Goal: Task Accomplishment & Management: Complete application form

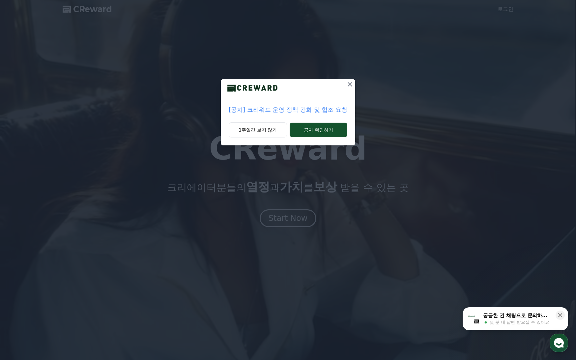
click at [300, 110] on p "[공지] 크리워드 운영 정책 강화 및 협조 요청" at bounding box center [288, 109] width 119 height 9
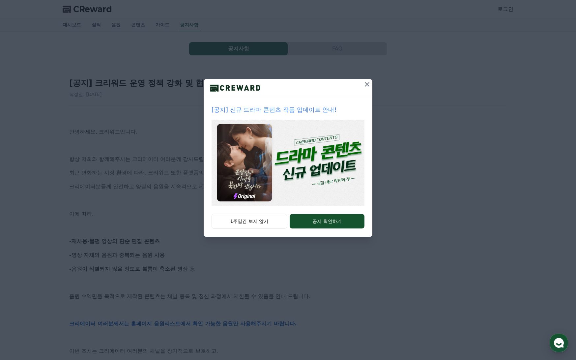
click at [364, 84] on icon at bounding box center [367, 84] width 8 height 8
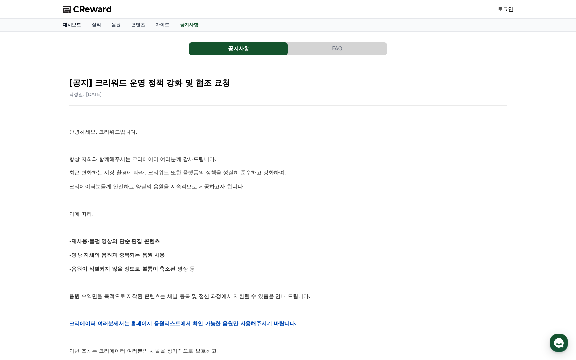
click at [73, 28] on link "대시보드" at bounding box center [71, 25] width 29 height 13
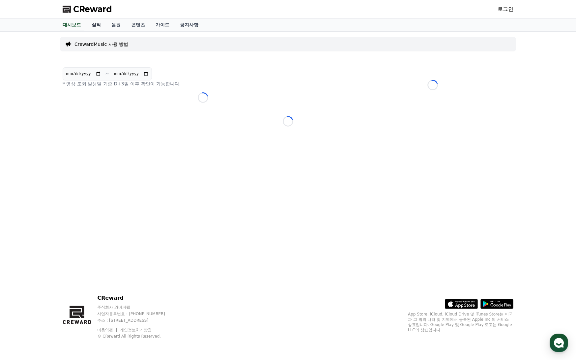
click at [99, 29] on link "실적" at bounding box center [96, 25] width 20 height 13
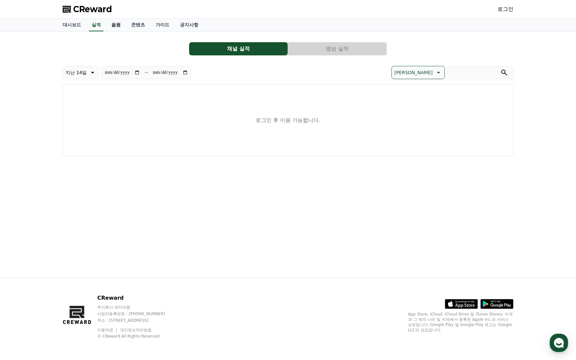
click at [125, 25] on link "음원" at bounding box center [116, 25] width 20 height 13
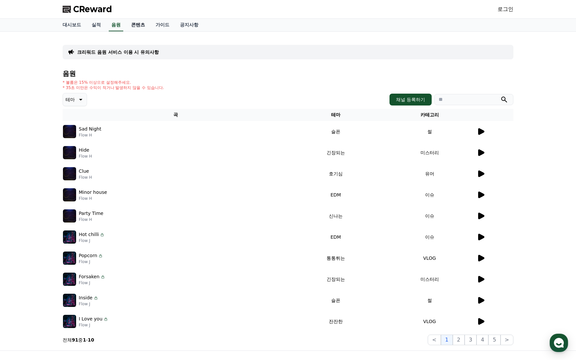
click at [140, 26] on link "콘텐츠" at bounding box center [138, 25] width 24 height 13
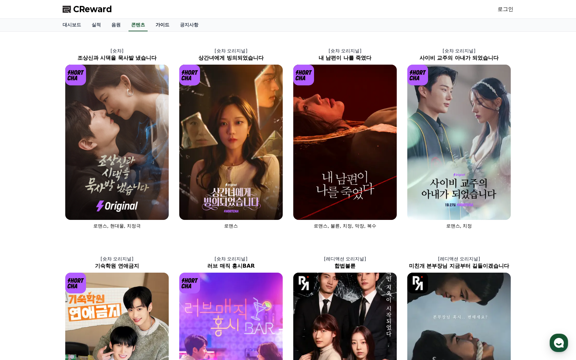
click at [164, 26] on link "가이드" at bounding box center [162, 25] width 24 height 13
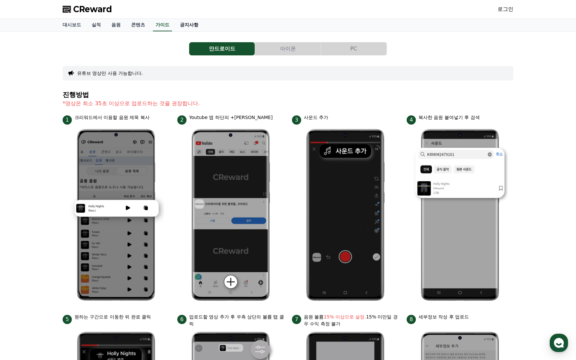
click at [188, 25] on link "공지사항" at bounding box center [189, 25] width 29 height 13
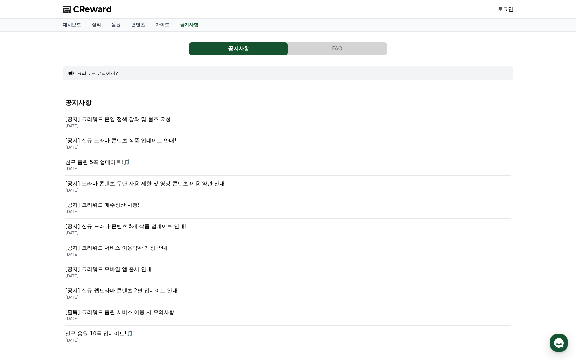
click at [155, 187] on p "[공지] 드라마 콘텐츠 무단 사용 제한 및 영상 콘텐츠 이용 약관 안내" at bounding box center [287, 183] width 445 height 8
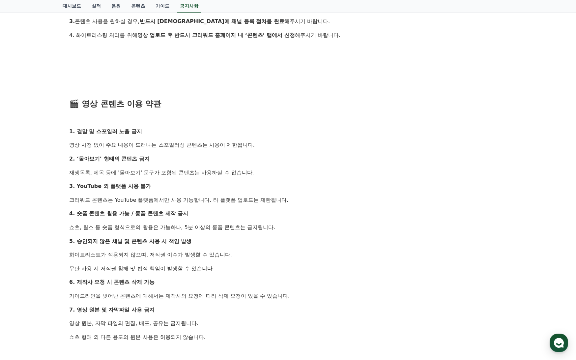
scroll to position [296, 0]
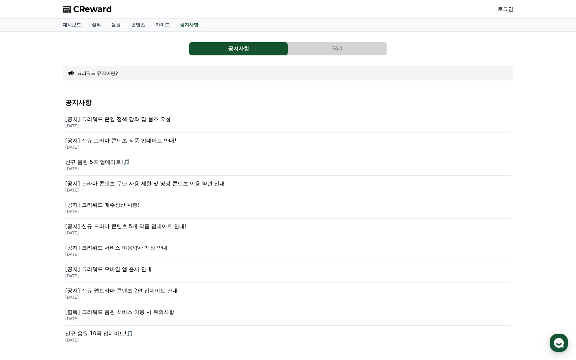
click at [117, 119] on p "[공지] 크리워드 운영 정책 강화 및 협조 요청" at bounding box center [287, 119] width 445 height 8
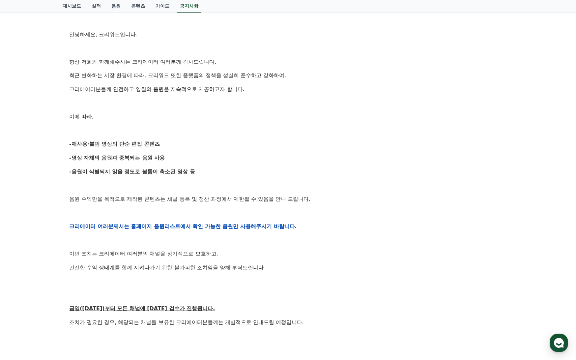
scroll to position [99, 0]
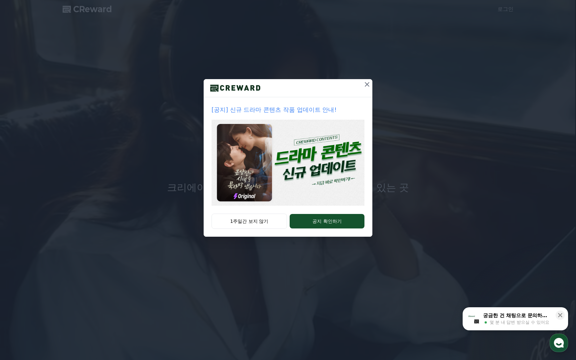
click at [256, 223] on button "1주일간 보지 않기" at bounding box center [248, 220] width 75 height 15
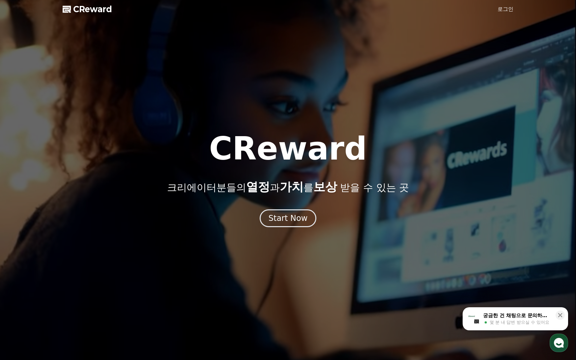
click at [87, 10] on span "CReward" at bounding box center [92, 9] width 39 height 11
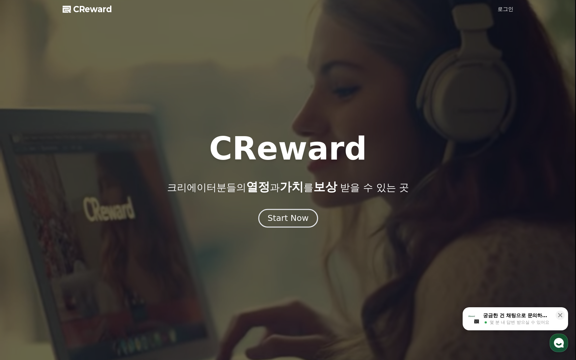
click at [286, 215] on div "Start Now" at bounding box center [287, 217] width 41 height 11
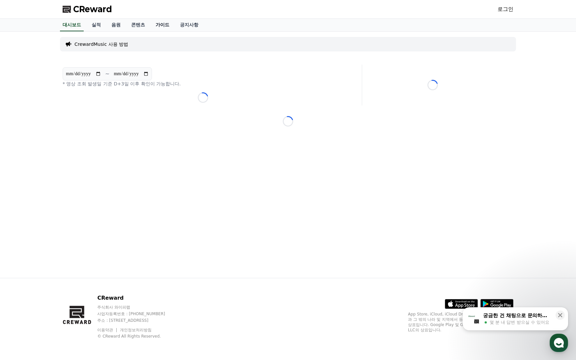
click at [160, 28] on link "가이드" at bounding box center [162, 25] width 24 height 13
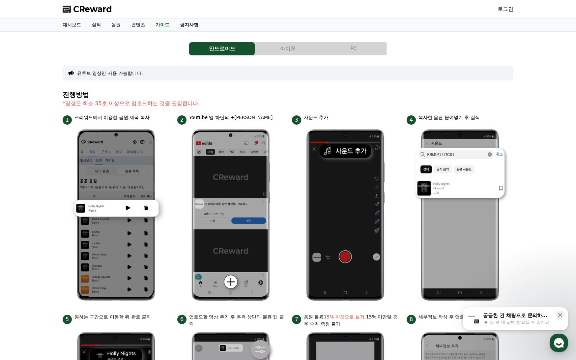
click at [185, 27] on link "공지사항" at bounding box center [189, 25] width 29 height 13
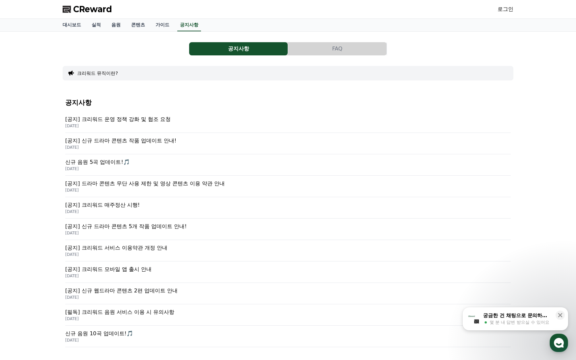
click at [140, 120] on p "[공지] 크리워드 운영 정책 강화 및 협조 요청" at bounding box center [287, 119] width 445 height 8
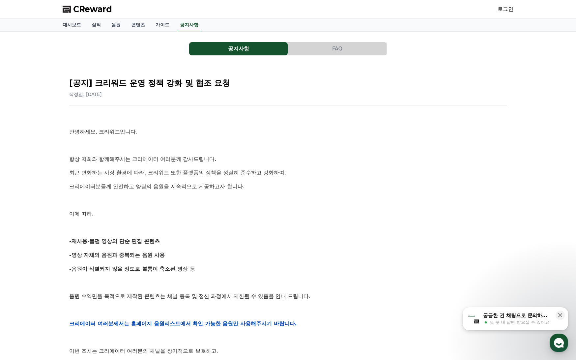
drag, startPoint x: 137, startPoint y: 85, endPoint x: 211, endPoint y: 102, distance: 76.3
click at [203, 96] on div "[공지] 크리워드 운영 정책 강화 및 협조 요청 작성일: 2025-09-15" at bounding box center [287, 84] width 437 height 25
click at [215, 113] on div "[공지] 크리워드 운영 정책 강화 및 협조 요청 작성일: 2025-09-15 안녕하세요, 크리워드입니다. 항상 저희와 함께해주시는 크리에이터 …" at bounding box center [288, 312] width 440 height 483
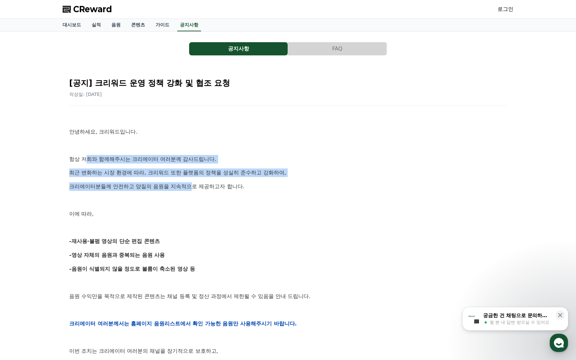
drag, startPoint x: 86, startPoint y: 158, endPoint x: 197, endPoint y: 183, distance: 113.4
click at [196, 182] on div "안녕하세요, 크리워드입니다. 항상 저희와 함께해주시는 크리에이터 여러분께 감사드립니다. 최근 변화하는 시장 환경에 따라, 크리워드 또한 플랫폼…" at bounding box center [287, 323] width 437 height 419
click at [198, 183] on p "크리에이터분들께 안전하고 양질의 음원을 지속적으로 제공하고자 합니다." at bounding box center [287, 186] width 437 height 9
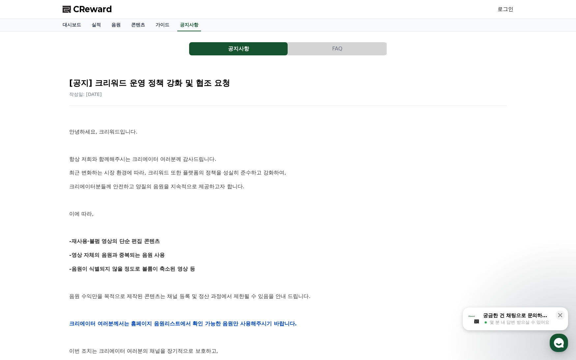
click at [195, 192] on div "안녕하세요, 크리워드입니다. 항상 저희와 함께해주시는 크리에이터 여러분께 감사드립니다. 최근 변화하는 시장 환경에 따라, 크리워드 또한 플랫폼…" at bounding box center [287, 323] width 437 height 419
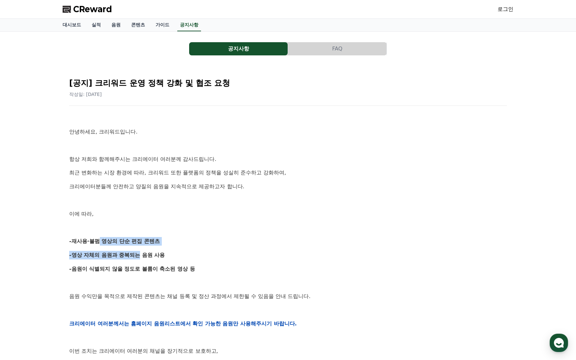
drag, startPoint x: 95, startPoint y: 244, endPoint x: 149, endPoint y: 247, distance: 54.4
click at [137, 246] on div "안녕하세요, 크리워드입니다. 항상 저희와 함께해주시는 크리에이터 여러분께 감사드립니다. 최근 변화하는 시장 환경에 따라, 크리워드 또한 플랫폼…" at bounding box center [287, 323] width 437 height 419
click at [151, 247] on div "안녕하세요, 크리워드입니다. 항상 저희와 함께해주시는 크리에이터 여러분께 감사드립니다. 최근 변화하는 시장 환경에 따라, 크리워드 또한 플랫폼…" at bounding box center [287, 323] width 437 height 419
drag, startPoint x: 131, startPoint y: 245, endPoint x: 174, endPoint y: 249, distance: 42.9
click at [148, 246] on div "안녕하세요, 크리워드입니다. 항상 저희와 함께해주시는 크리에이터 여러분께 감사드립니다. 최근 변화하는 시장 환경에 따라, 크리워드 또한 플랫폼…" at bounding box center [287, 323] width 437 height 419
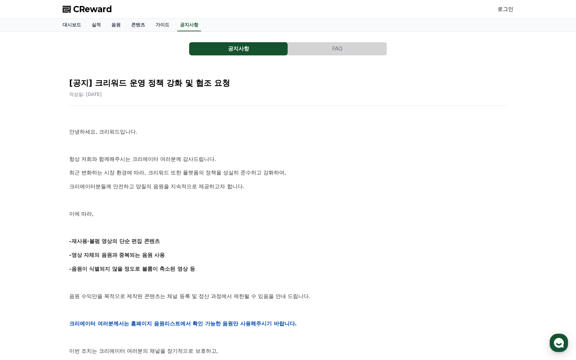
click at [177, 250] on div "안녕하세요, 크리워드입니다. 항상 저희와 함께해주시는 크리에이터 여러분께 감사드립니다. 최근 변화하는 시장 환경에 따라, 크리워드 또한 플랫폼…" at bounding box center [287, 323] width 437 height 419
drag, startPoint x: 76, startPoint y: 256, endPoint x: 131, endPoint y: 256, distance: 55.0
click at [131, 256] on strong "-영상 자체의 음원과 중복되는 음원 사용" at bounding box center [117, 255] width 96 height 6
click at [175, 257] on p "-영상 자체의 음원과 중복되는 음원 사용" at bounding box center [287, 255] width 437 height 9
drag, startPoint x: 129, startPoint y: 258, endPoint x: 185, endPoint y: 258, distance: 56.0
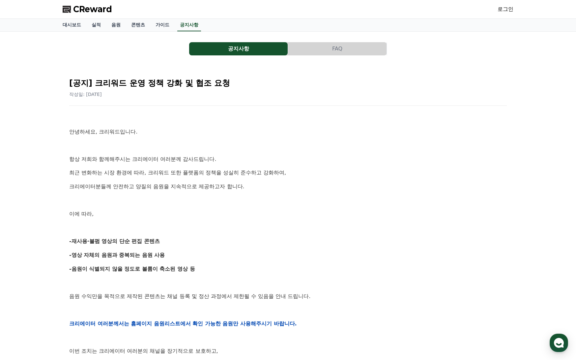
click at [182, 258] on p "-영상 자체의 음원과 중복되는 음원 사용" at bounding box center [287, 255] width 437 height 9
drag, startPoint x: 185, startPoint y: 258, endPoint x: 146, endPoint y: 267, distance: 40.8
click at [185, 258] on p "-영상 자체의 음원과 중복되는 음원 사용" at bounding box center [287, 255] width 437 height 9
click at [95, 269] on strong "-음원이 식별되지 않을 정도로 볼륨이 축소된 영상 등" at bounding box center [132, 268] width 126 height 6
drag, startPoint x: 80, startPoint y: 269, endPoint x: 153, endPoint y: 269, distance: 73.1
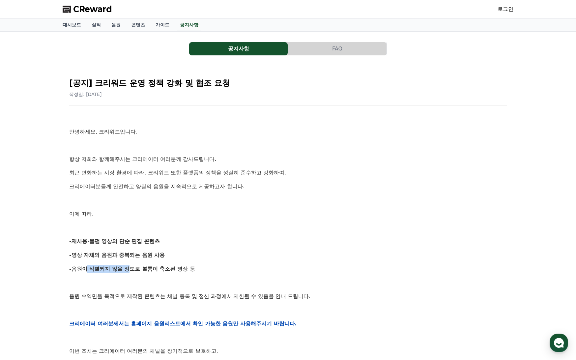
click at [148, 269] on strong "-음원이 식별되지 않을 정도로 볼륨이 축소된 영상 등" at bounding box center [132, 268] width 126 height 6
click at [203, 272] on p "-음원이 식별되지 않을 정도로 볼륨이 축소된 영상 등" at bounding box center [287, 268] width 437 height 9
click at [167, 26] on link "가이드" at bounding box center [162, 25] width 24 height 13
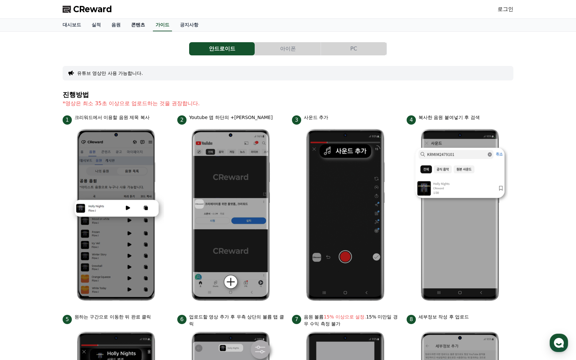
click at [139, 26] on link "콘텐츠" at bounding box center [138, 25] width 24 height 13
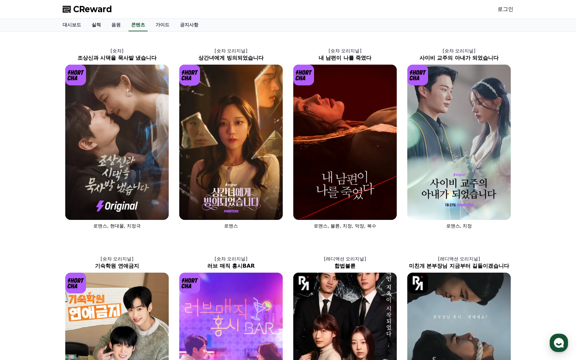
click at [100, 28] on link "실적" at bounding box center [96, 25] width 20 height 13
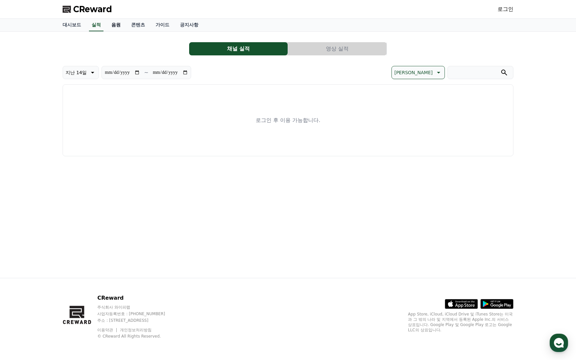
click at [116, 27] on link "음원" at bounding box center [116, 25] width 20 height 13
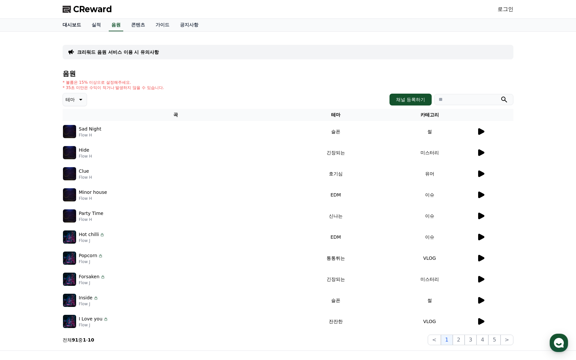
click at [77, 25] on link "대시보드" at bounding box center [71, 25] width 29 height 13
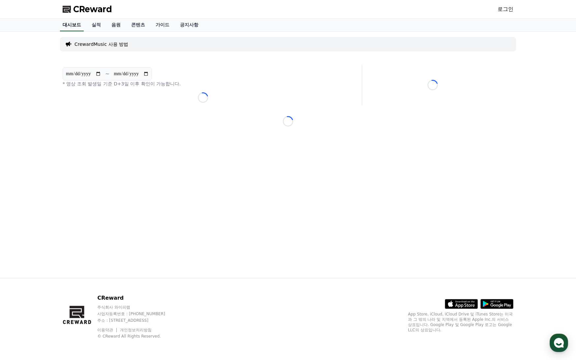
click at [75, 28] on link "대시보드" at bounding box center [72, 25] width 24 height 13
click at [86, 14] on span "CReward" at bounding box center [92, 9] width 39 height 11
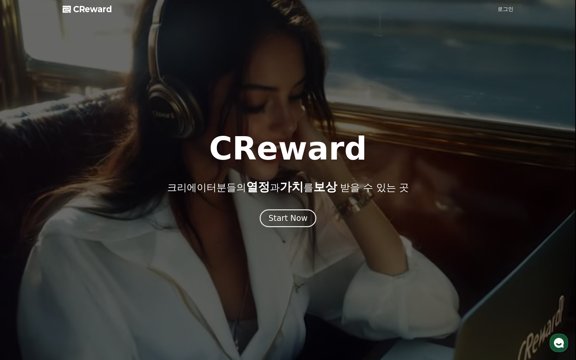
click at [509, 13] on div at bounding box center [288, 180] width 576 height 360
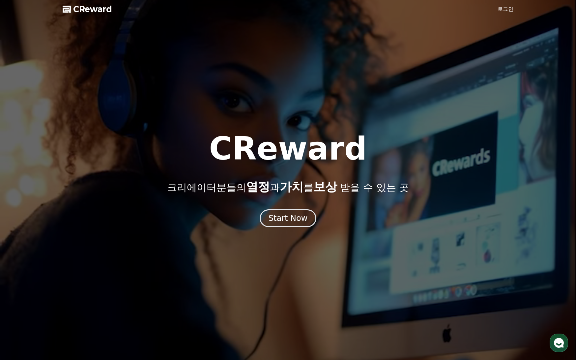
click at [506, 9] on link "로그인" at bounding box center [505, 9] width 16 height 8
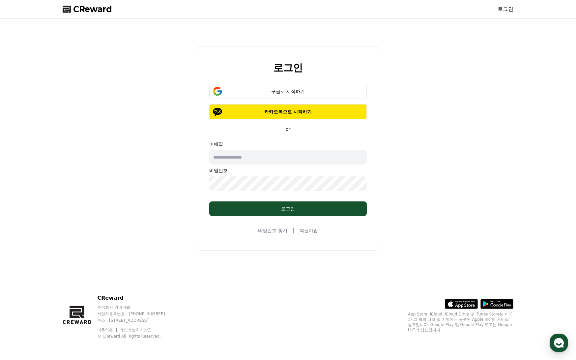
click at [275, 159] on input "text" at bounding box center [287, 157] width 157 height 14
click at [426, 129] on div "로그인 구글로 시작하기 카카오톡으로 시작하기 or 이메일 비밀번호 로그인 비밀번호 찾기 | 회원가입" at bounding box center [288, 148] width 456 height 254
click at [301, 89] on div "구글로 시작하기" at bounding box center [288, 91] width 138 height 7
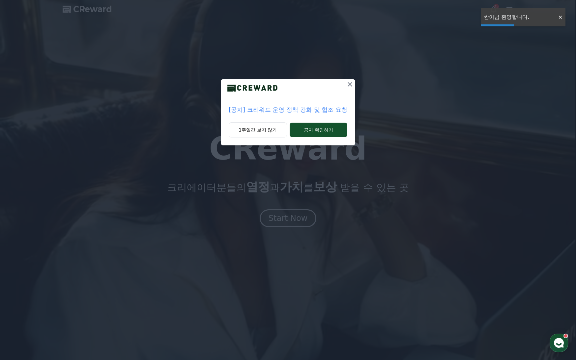
click at [270, 128] on button "1주일간 보지 않기" at bounding box center [258, 129] width 58 height 15
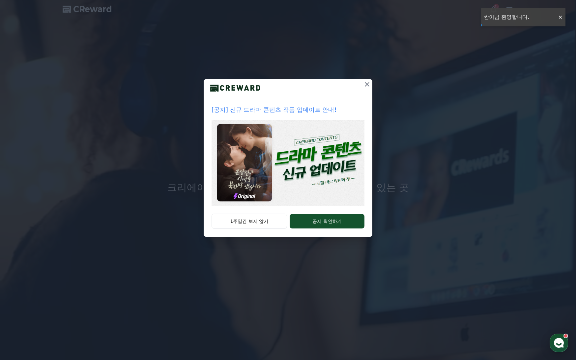
click at [556, 18] on div "[공지] 신규 드라마 콘텐츠 작품 업데이트 안내! 1주일간 보지 않기 공지 확인하기" at bounding box center [288, 123] width 576 height 247
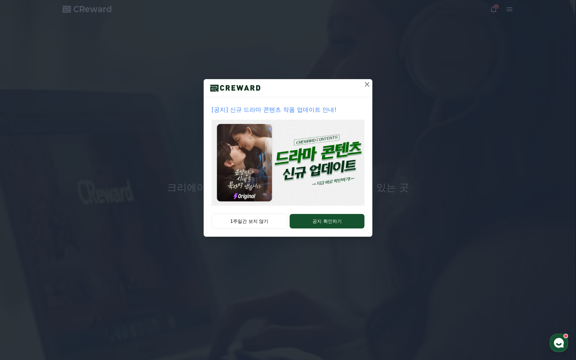
click at [363, 88] on icon at bounding box center [367, 84] width 8 height 8
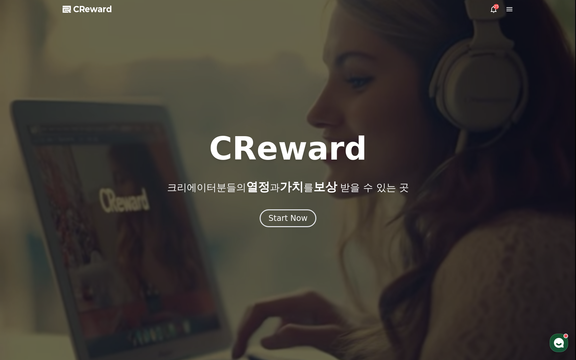
click at [508, 14] on div at bounding box center [288, 180] width 576 height 360
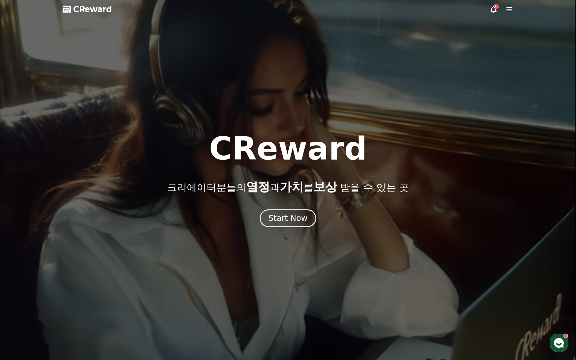
click at [508, 11] on icon at bounding box center [509, 9] width 6 height 4
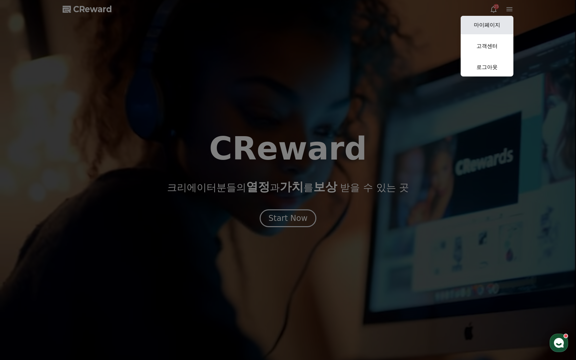
click at [491, 24] on link "마이페이지" at bounding box center [486, 25] width 53 height 18
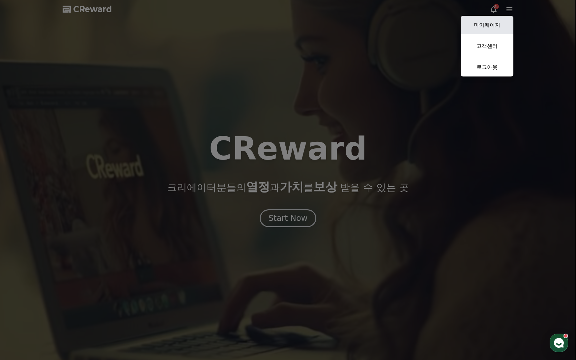
select select "**********"
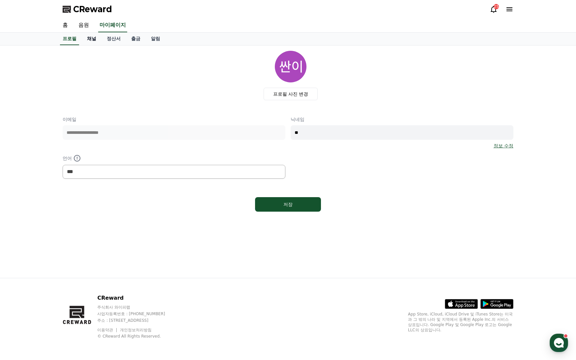
click at [92, 39] on link "채널" at bounding box center [92, 39] width 20 height 13
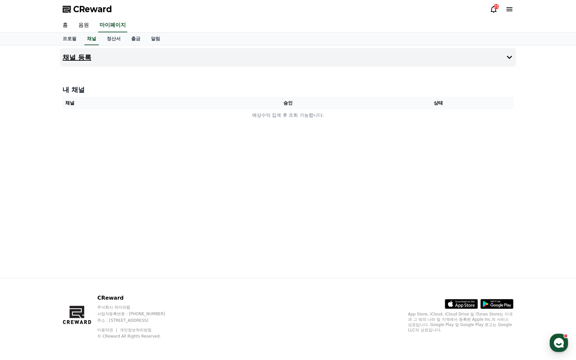
click at [85, 58] on h4 "채널 등록" at bounding box center [77, 57] width 29 height 7
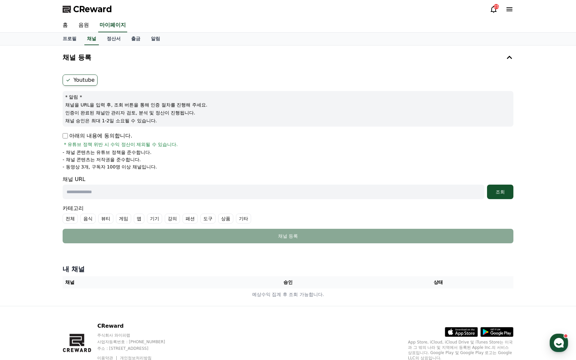
click at [65, 139] on p "아래의 내용에 동의합니다." at bounding box center [97, 136] width 69 height 8
click at [201, 182] on div "채널 URL 조회" at bounding box center [288, 187] width 450 height 24
click at [192, 190] on input "text" at bounding box center [273, 191] width 421 height 14
paste input "**********"
click at [504, 192] on div "조회" at bounding box center [499, 191] width 21 height 7
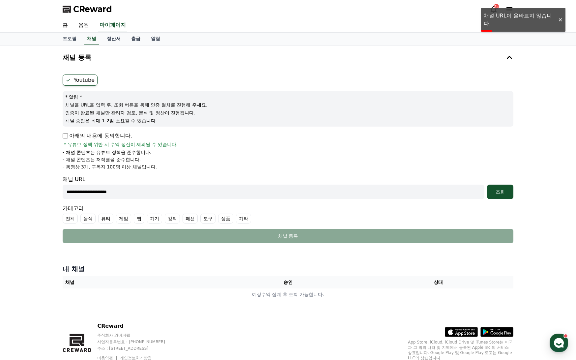
click at [206, 199] on input "**********" at bounding box center [273, 191] width 421 height 14
paste input "**********"
type input "**********"
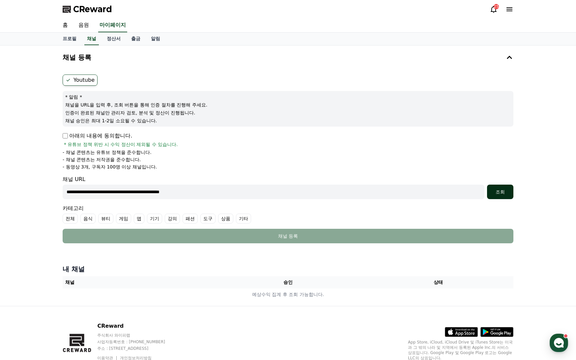
click at [510, 194] on div "조회" at bounding box center [499, 191] width 21 height 7
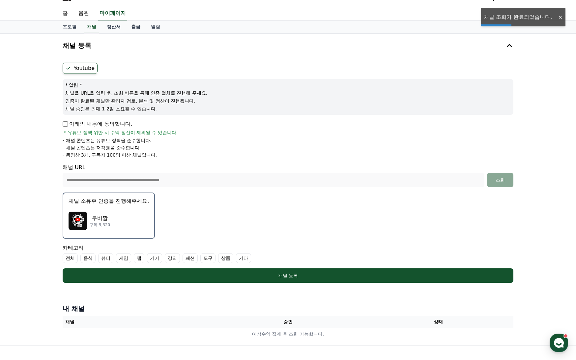
scroll to position [33, 0]
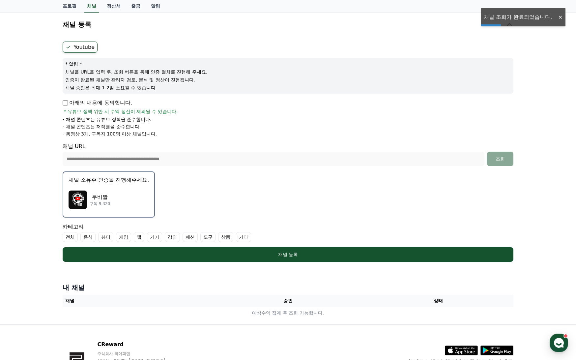
click at [131, 199] on div "무비짤 구독 9,320" at bounding box center [108, 199] width 80 height 26
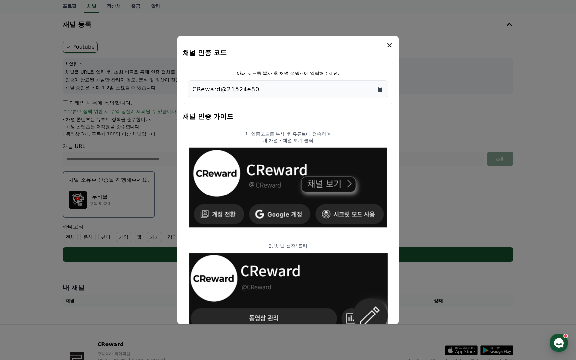
click at [380, 91] on icon "Copy to clipboard" at bounding box center [380, 89] width 4 height 5
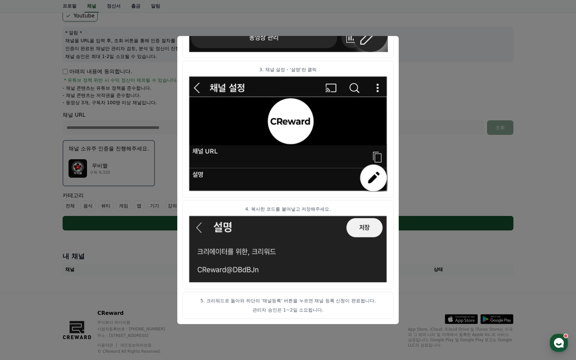
scroll to position [79, 0]
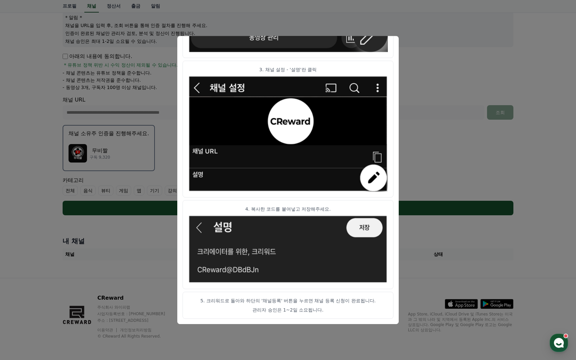
click at [444, 118] on button "close modal" at bounding box center [288, 180] width 576 height 360
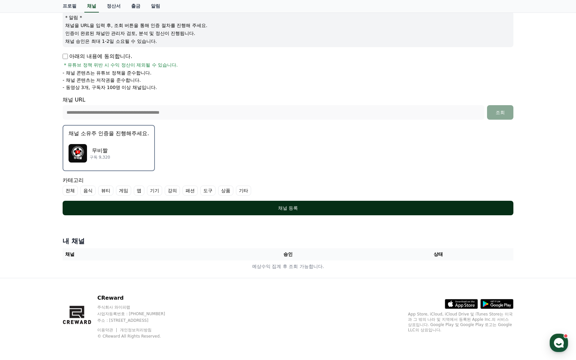
click at [394, 211] on button "채널 등록" at bounding box center [288, 208] width 450 height 14
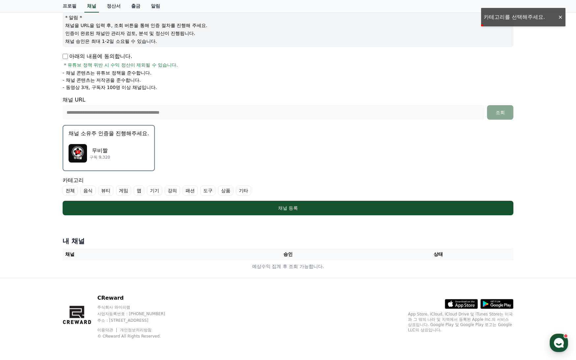
click at [246, 193] on label "기타" at bounding box center [243, 190] width 15 height 10
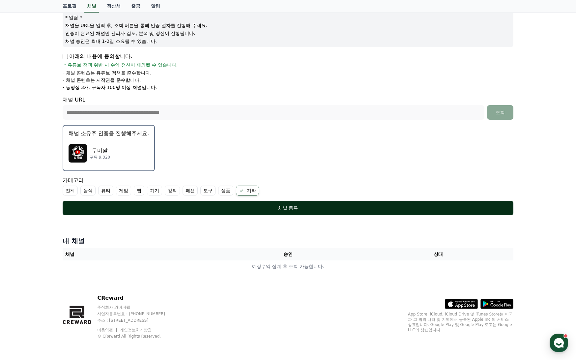
click at [247, 209] on div "채널 등록" at bounding box center [288, 207] width 424 height 7
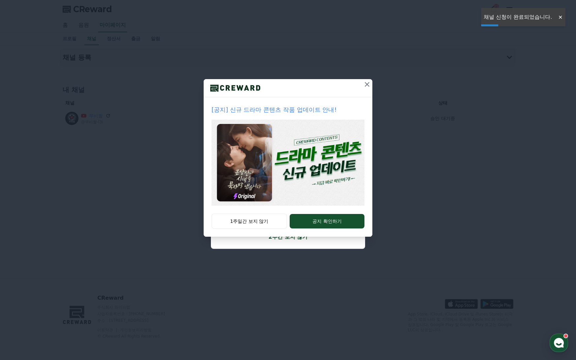
click at [367, 87] on icon at bounding box center [367, 84] width 8 height 8
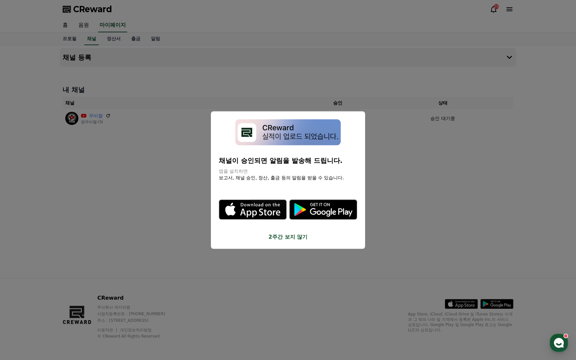
click at [307, 236] on button "2주간 보지 않기" at bounding box center [288, 236] width 138 height 8
